Goal: Task Accomplishment & Management: Use online tool/utility

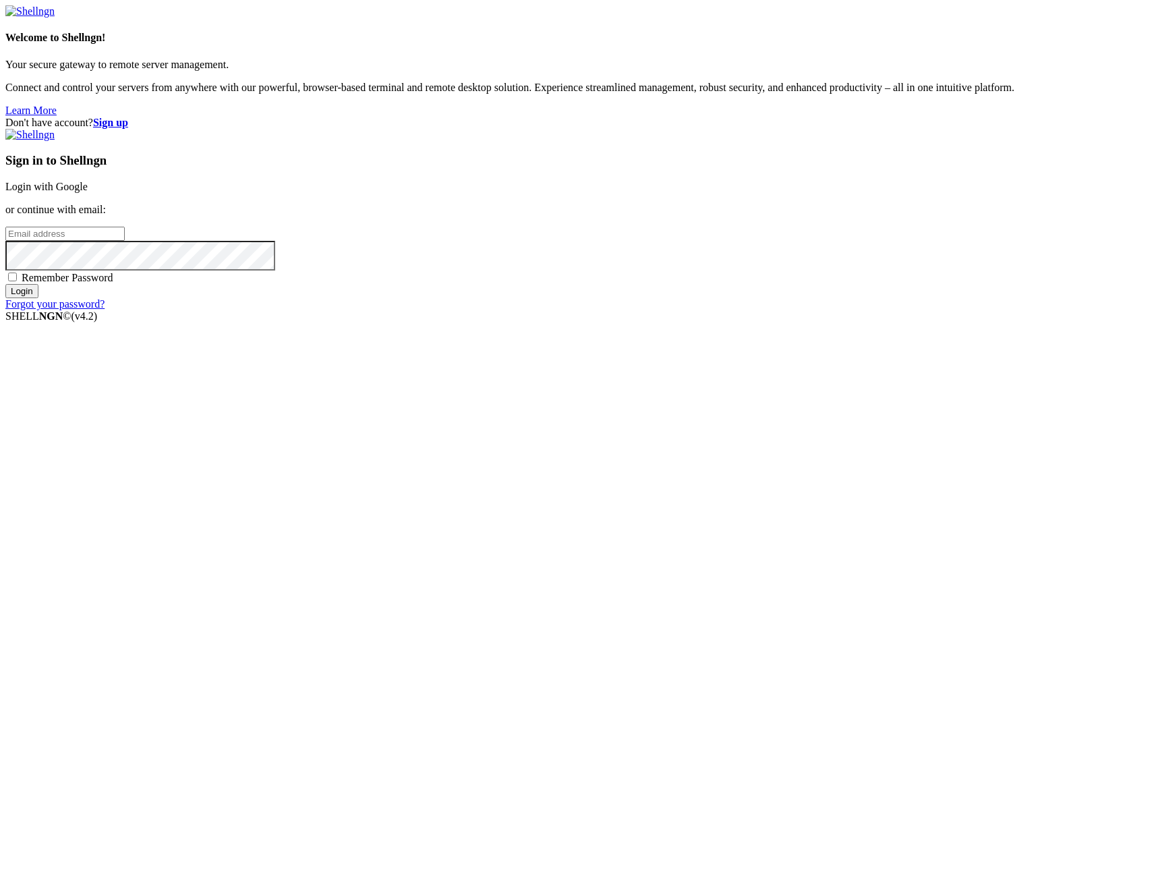
click at [88, 192] on link "Login with Google" at bounding box center [46, 186] width 82 height 11
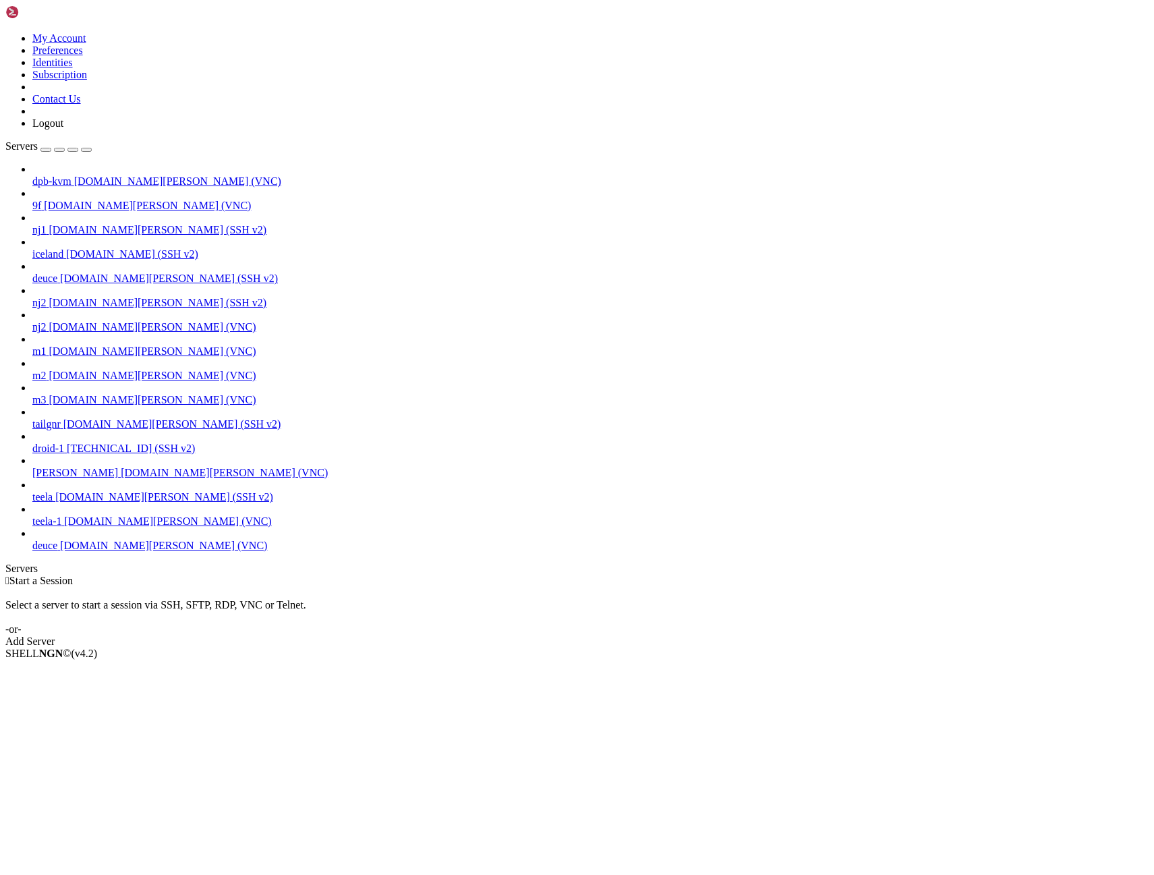
click at [57, 551] on span "deuce" at bounding box center [44, 545] width 25 height 11
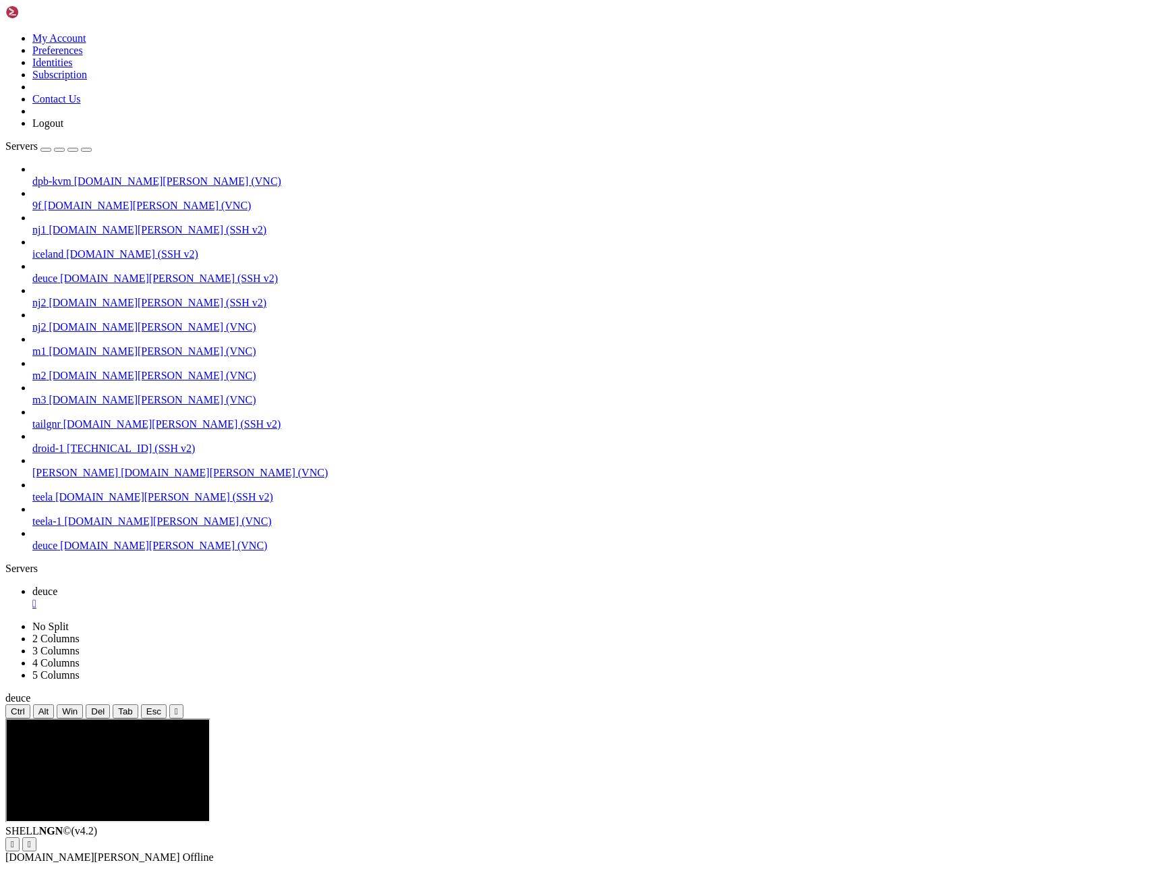
click at [86, 150] on icon "button" at bounding box center [86, 150] width 0 height 0
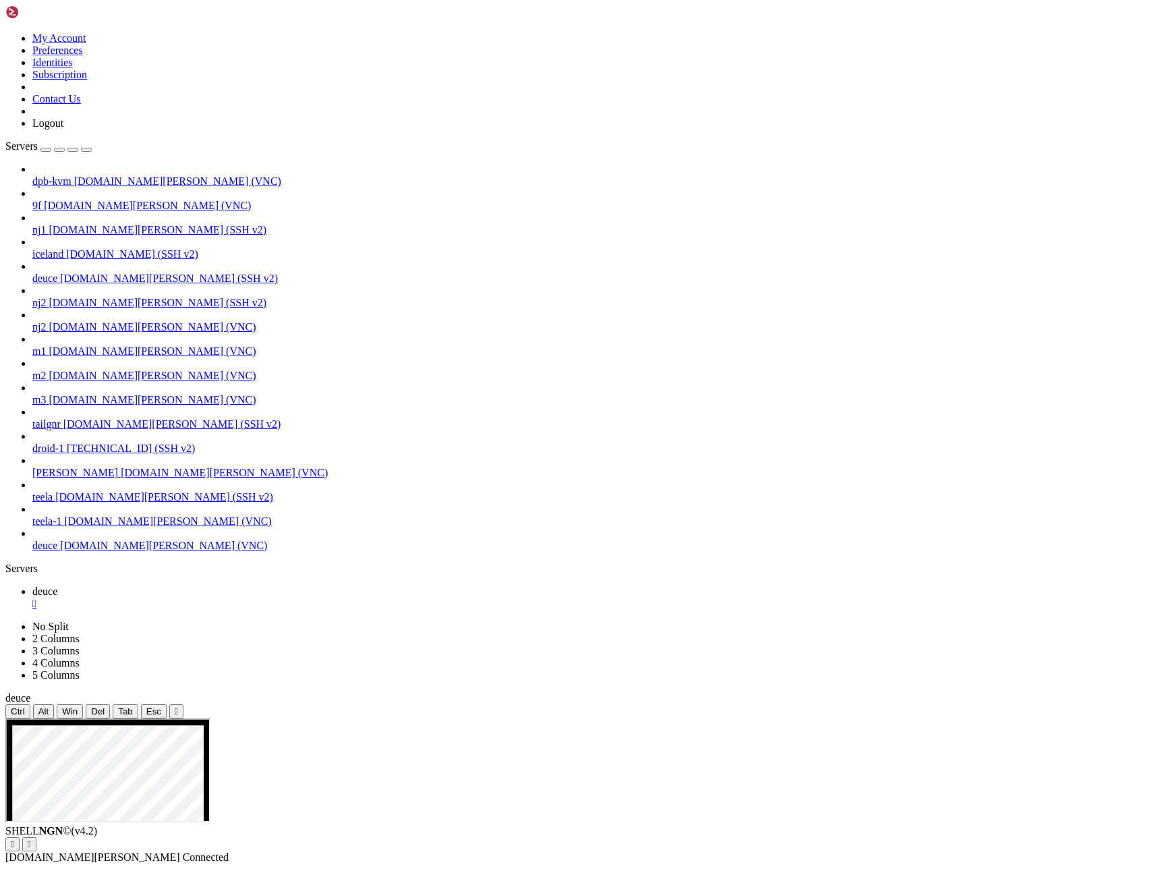
drag, startPoint x: 162, startPoint y: 1437, endPoint x: 713, endPoint y: 1101, distance: 644.7
